Goal: Ask a question: Seek information or help from site administrators or community

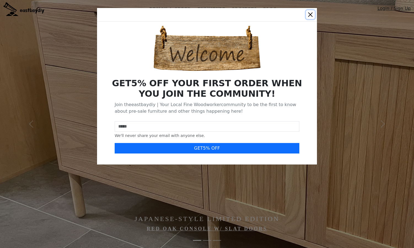
click at [312, 14] on button "Close" at bounding box center [310, 14] width 9 height 9
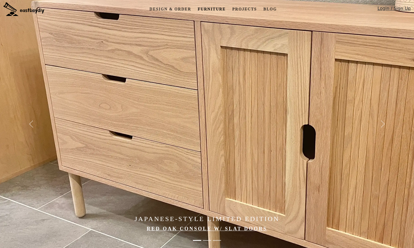
click at [203, 14] on link "Furniture" at bounding box center [212, 9] width 32 height 10
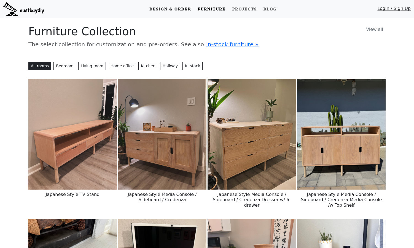
click at [173, 13] on link "Design & Order" at bounding box center [170, 9] width 46 height 10
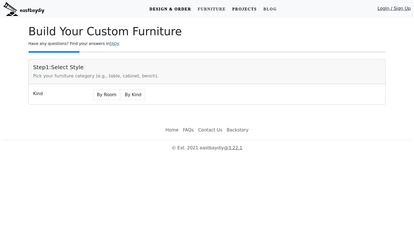
click at [256, 10] on link "Projects" at bounding box center [244, 9] width 29 height 10
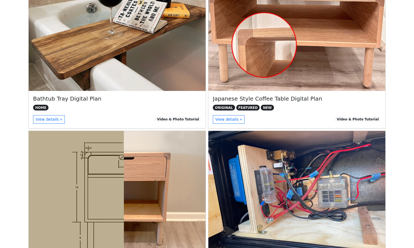
scroll to position [234, 0]
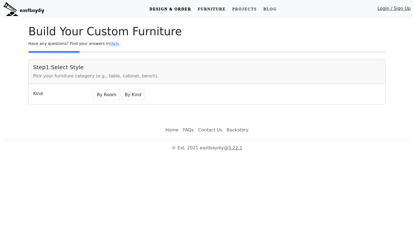
click at [208, 4] on link "Furniture" at bounding box center [212, 9] width 32 height 10
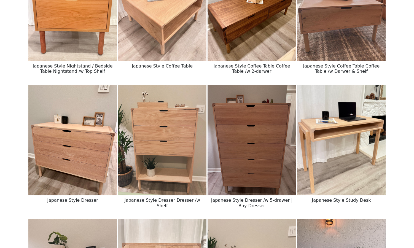
scroll to position [405, 0]
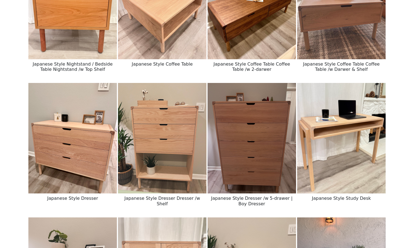
click at [258, 162] on img at bounding box center [252, 138] width 89 height 111
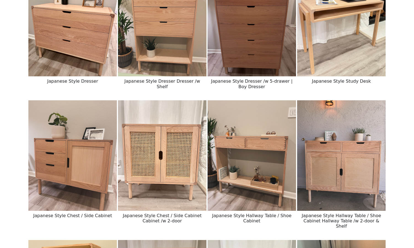
scroll to position [766, 0]
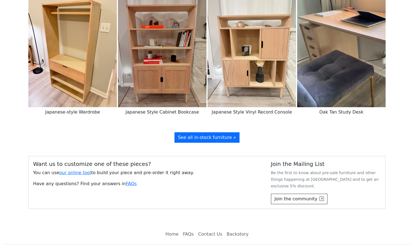
click at [206, 229] on link "Contact Us" at bounding box center [210, 234] width 28 height 11
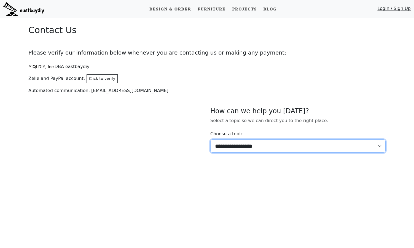
click at [255, 150] on select "**********" at bounding box center [299, 146] width 176 height 13
select select "******"
click at [211, 140] on select "**********" at bounding box center [299, 146] width 176 height 13
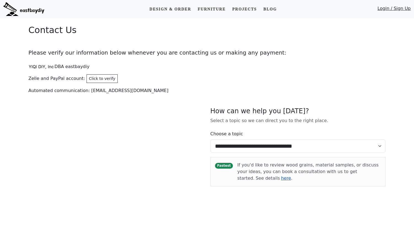
click at [281, 178] on link "here" at bounding box center [286, 178] width 10 height 5
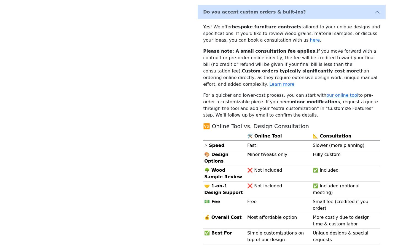
scroll to position [116, 0]
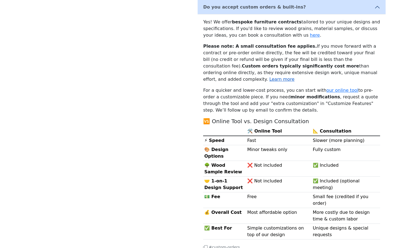
click at [295, 77] on link "Learn more" at bounding box center [282, 79] width 25 height 5
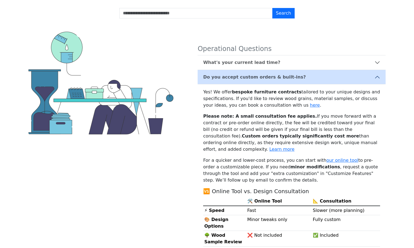
scroll to position [47, 0]
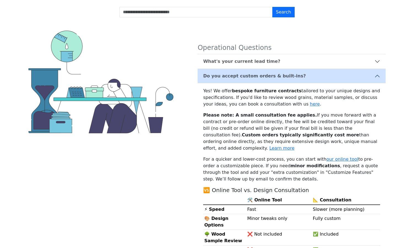
click at [291, 135] on p "Please note: A small consultation fee applies. If you move forward with a contr…" at bounding box center [291, 132] width 177 height 40
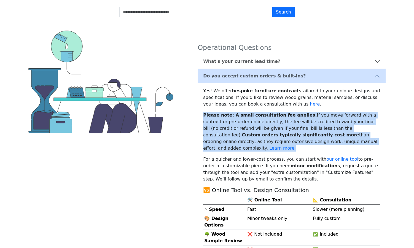
click at [291, 135] on p "Please note: A small consultation fee applies. If you move forward with a contr…" at bounding box center [291, 132] width 177 height 40
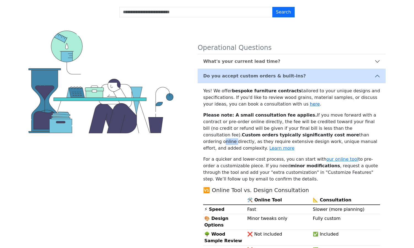
click at [310, 103] on link "here" at bounding box center [315, 104] width 10 height 5
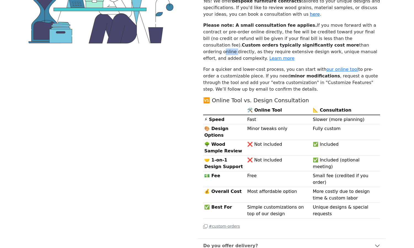
scroll to position [0, 0]
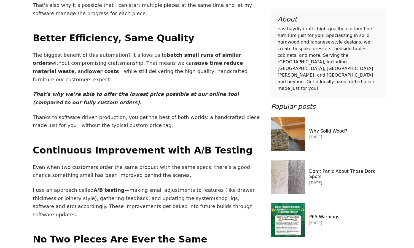
scroll to position [813, 0]
